Goal: Information Seeking & Learning: Learn about a topic

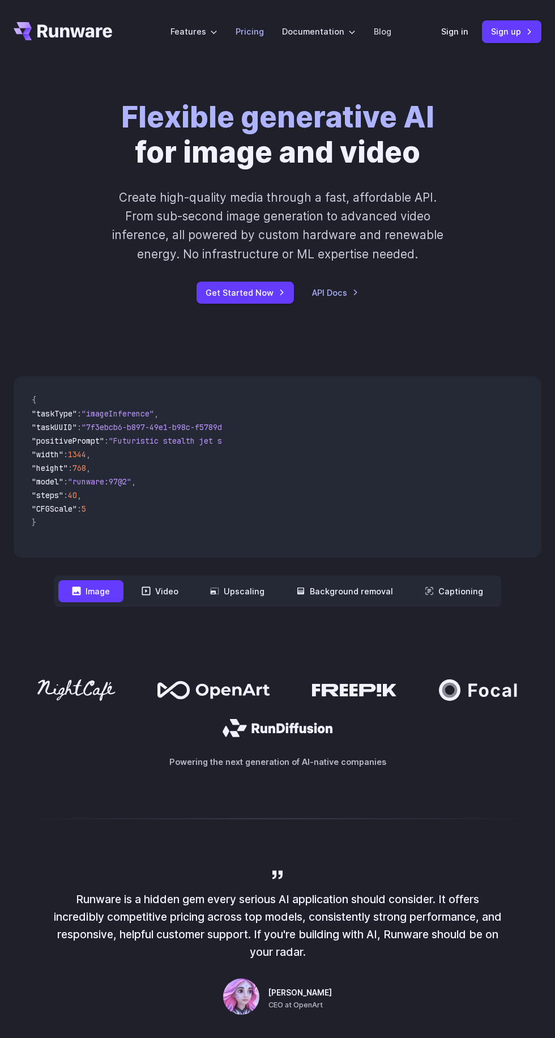
click at [258, 31] on link "Pricing" at bounding box center [250, 31] width 28 height 13
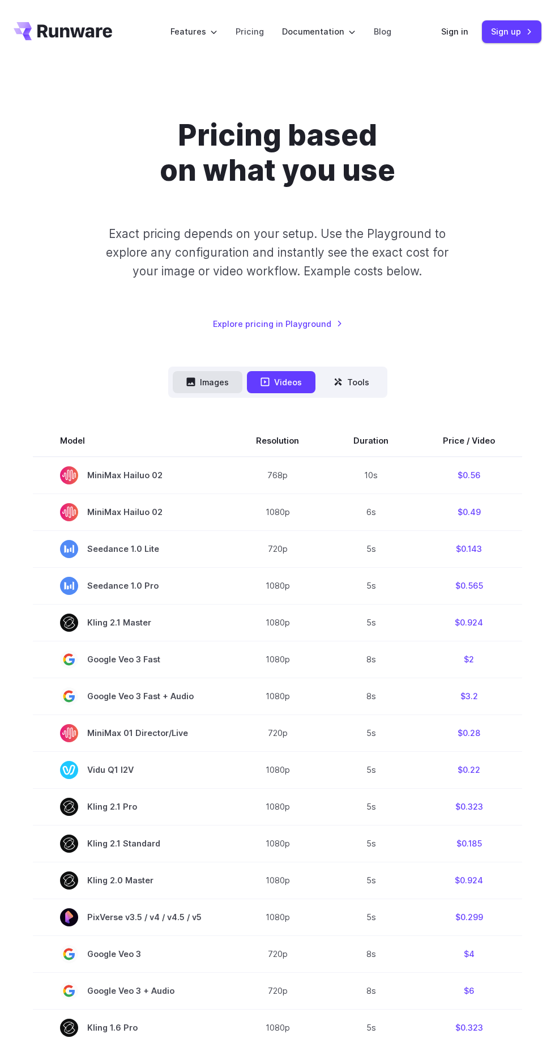
click at [214, 381] on button "Images" at bounding box center [208, 382] width 70 height 22
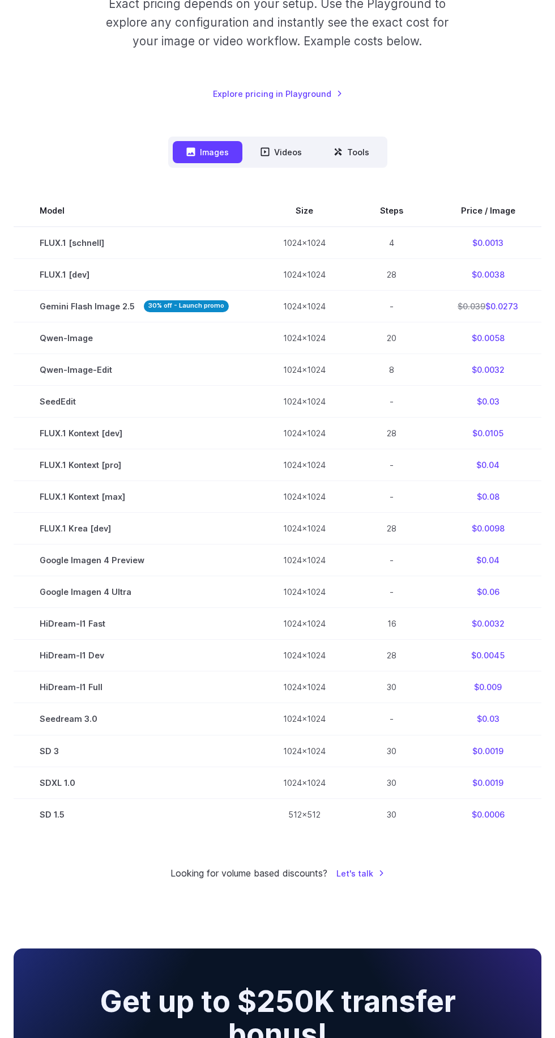
scroll to position [228, 0]
